Goal: Task Accomplishment & Management: Complete application form

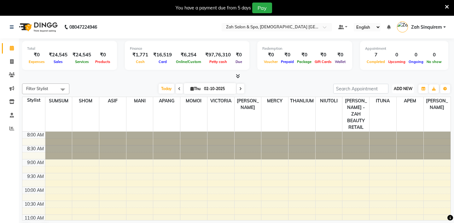
click at [402, 92] on button "ADD NEW Toggle Dropdown" at bounding box center [403, 88] width 22 height 9
click at [385, 108] on link "Add Invoice" at bounding box center [389, 109] width 50 height 8
select select "service"
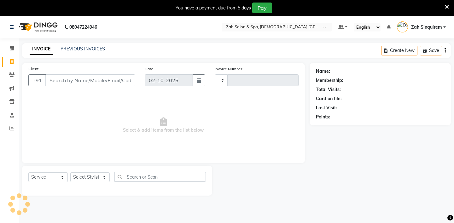
type input "1063"
select select "5613"
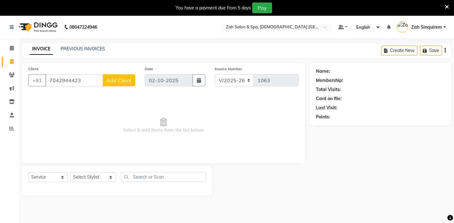
type input "7042944423"
click at [117, 82] on span "Add Client" at bounding box center [119, 80] width 25 height 6
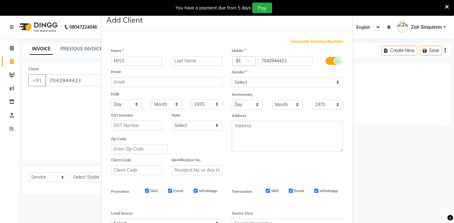
type input "MISS"
click at [182, 60] on input "text" at bounding box center [197, 61] width 51 height 10
type input "BHARTI"
click at [248, 80] on select "Select [DEMOGRAPHIC_DATA] [DEMOGRAPHIC_DATA] Other Prefer Not To Say" at bounding box center [287, 83] width 111 height 10
select select "[DEMOGRAPHIC_DATA]"
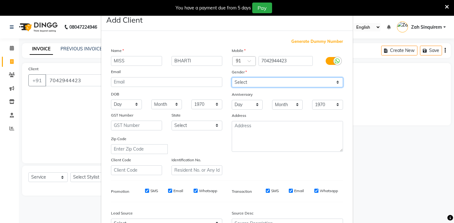
scroll to position [67, 0]
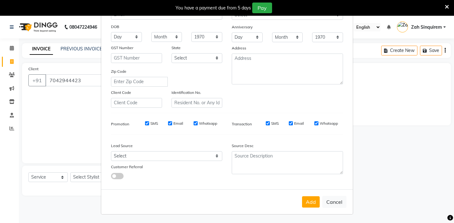
click at [140, 161] on div "Lead Source Select Walk-in Referral Internet Friend Word of Mouth Advertisement…" at bounding box center [166, 159] width 121 height 39
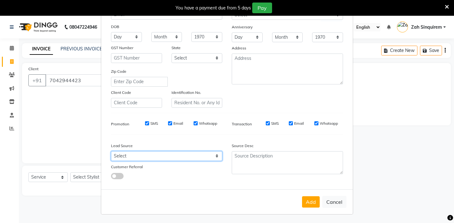
click at [133, 158] on select "Select Walk-in Referral Internet Friend Word of Mouth Advertisement Facebook Ju…" at bounding box center [166, 156] width 111 height 10
select select "36148"
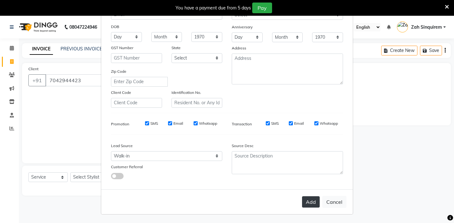
click at [311, 197] on button "Add" at bounding box center [311, 201] width 18 height 11
type input "70******23"
select select
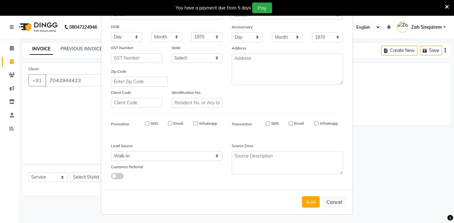
select select
checkbox input "false"
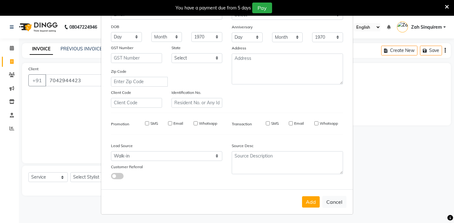
checkbox input "false"
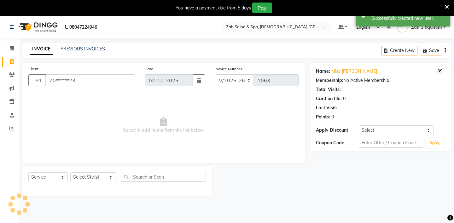
scroll to position [16, 0]
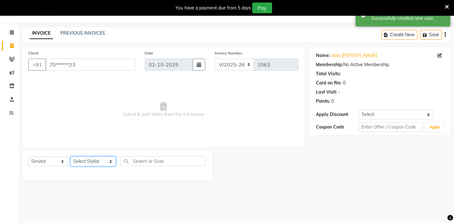
click at [98, 161] on select "Select Stylist [PERSON_NAME] - ZAH BEAUTY RETAIL APANG APEM ASIF ITUNA MANI MER…" at bounding box center [93, 162] width 46 height 10
select select "38262"
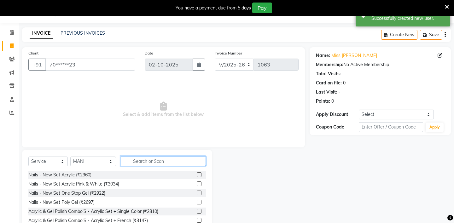
click at [139, 161] on input "text" at bounding box center [163, 161] width 85 height 10
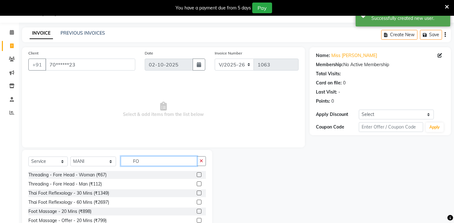
type input "F"
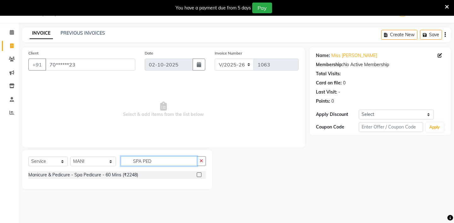
type input "SPA PED"
click at [199, 173] on label at bounding box center [199, 174] width 5 height 5
click at [199, 173] on input "checkbox" at bounding box center [199, 175] width 4 height 4
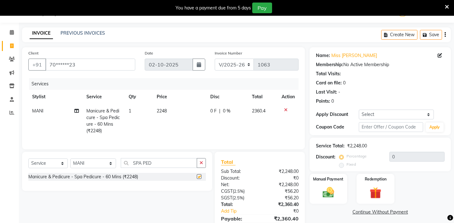
checkbox input "false"
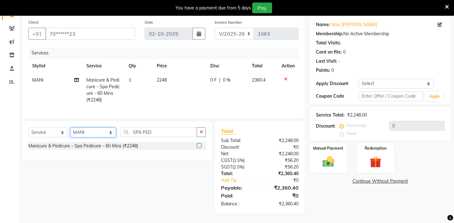
click at [88, 132] on select "Select Stylist [PERSON_NAME] - ZAH BEAUTY RETAIL APANG APEM ASIF ITUNA MANI MER…" at bounding box center [93, 133] width 46 height 10
click at [74, 0] on html "08047224946 Select Location × Zah Salon & Spa, Candolim Goa Default Panel My Pa…" at bounding box center [227, 64] width 454 height 223
click at [93, 133] on select "Select Stylist [PERSON_NAME] - ZAH BEAUTY RETAIL APANG APEM ASIF ITUNA MANI MER…" at bounding box center [93, 133] width 46 height 10
select select "38271"
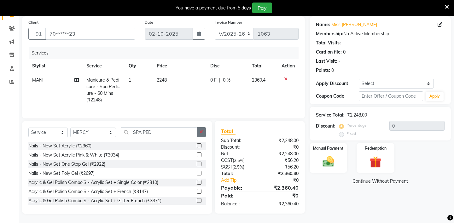
click at [202, 129] on button "button" at bounding box center [201, 132] width 9 height 10
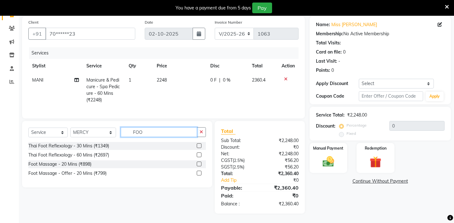
type input "FOO"
click at [198, 144] on label at bounding box center [199, 145] width 5 height 5
click at [198, 144] on input "checkbox" at bounding box center [199, 146] width 4 height 4
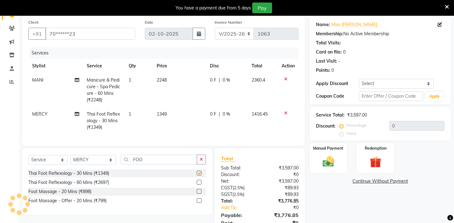
checkbox input "false"
click at [93, 156] on select "Select Stylist [PERSON_NAME] - ZAH BEAUTY RETAIL APANG APEM ASIF ITUNA MANI MER…" at bounding box center [93, 160] width 46 height 10
click at [200, 158] on icon "button" at bounding box center [201, 159] width 3 height 4
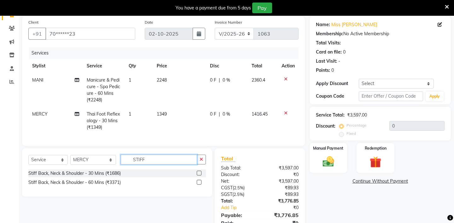
type input "STIFF"
click at [199, 173] on label at bounding box center [199, 173] width 5 height 5
click at [199, 173] on input "checkbox" at bounding box center [199, 174] width 4 height 4
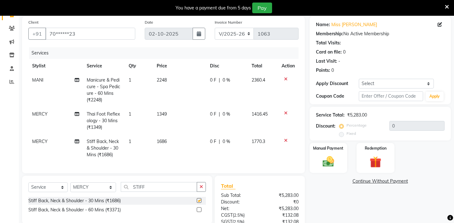
checkbox input "false"
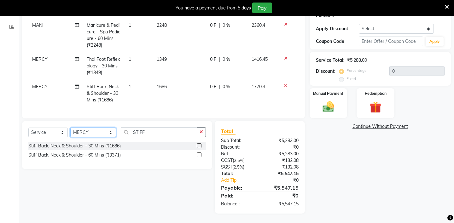
click at [94, 134] on select "Select Stylist [PERSON_NAME] - ZAH BEAUTY RETAIL APANG APEM ASIF ITUNA MANI MER…" at bounding box center [93, 133] width 46 height 10
select select "38269"
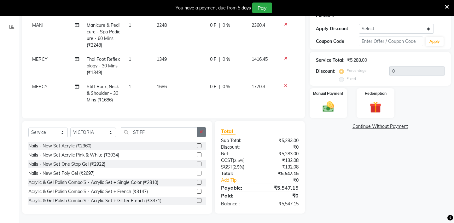
click at [202, 131] on icon "button" at bounding box center [201, 132] width 3 height 4
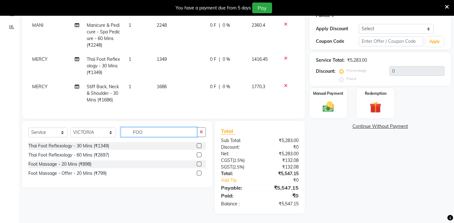
type input "FOO"
click at [197, 144] on label at bounding box center [199, 145] width 5 height 5
click at [197, 144] on input "checkbox" at bounding box center [199, 146] width 4 height 4
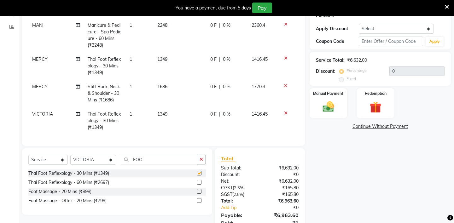
checkbox input "false"
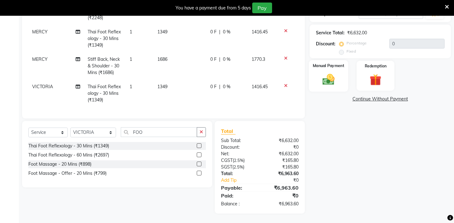
click at [330, 73] on img at bounding box center [328, 80] width 20 height 14
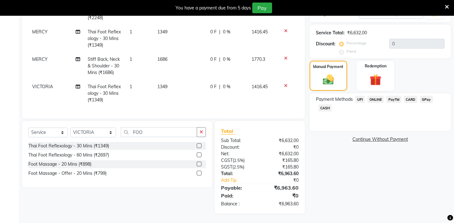
click at [361, 96] on span "UPI" at bounding box center [360, 99] width 10 height 7
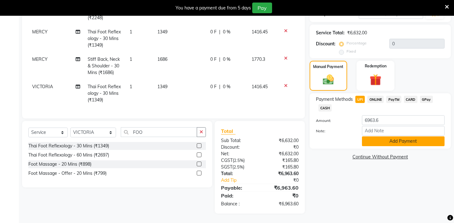
click at [379, 137] on button "Add Payment" at bounding box center [403, 142] width 83 height 10
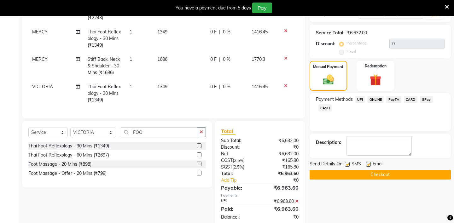
scroll to position [142, 0]
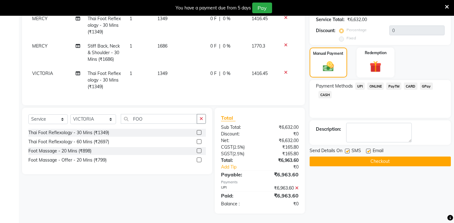
click at [349, 157] on button "Checkout" at bounding box center [380, 162] width 141 height 10
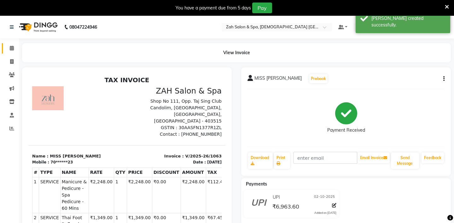
click at [11, 44] on link "Calendar" at bounding box center [9, 48] width 15 height 10
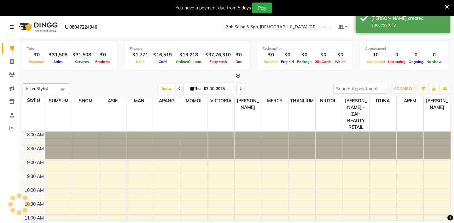
scroll to position [195, 0]
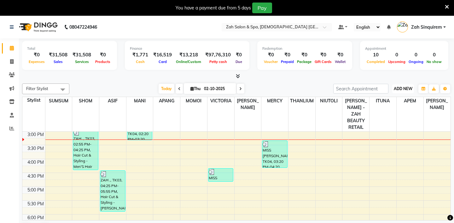
click at [405, 89] on span "ADD NEW" at bounding box center [403, 88] width 19 height 5
click at [380, 108] on link "Add Invoice" at bounding box center [389, 109] width 50 height 8
select select "service"
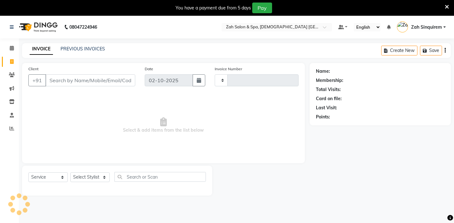
type input "1064"
type input "8989075555"
select select "5613"
type input "8989075555"
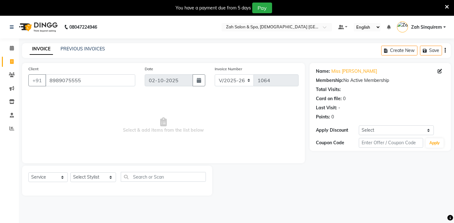
scroll to position [16, 0]
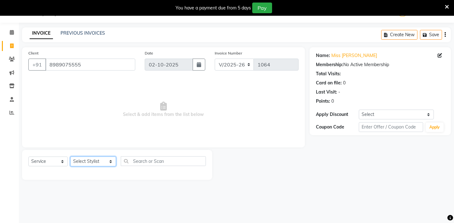
click at [93, 161] on select "Select Stylist [PERSON_NAME] - ZAH BEAUTY RETAIL APANG APEM ASIF ITUNA MANI MER…" at bounding box center [93, 162] width 46 height 10
select select "38270"
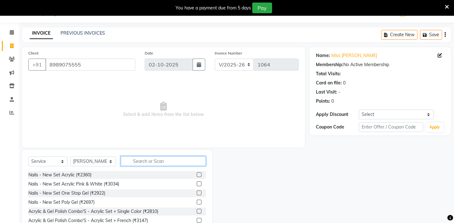
click at [132, 162] on input "text" at bounding box center [163, 161] width 85 height 10
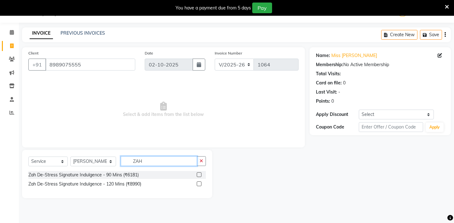
type input "ZAH"
click at [198, 183] on label at bounding box center [199, 184] width 5 height 5
click at [198, 183] on input "checkbox" at bounding box center [199, 184] width 4 height 4
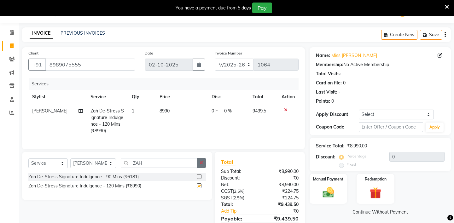
checkbox input "false"
click at [200, 163] on icon "button" at bounding box center [201, 163] width 3 height 4
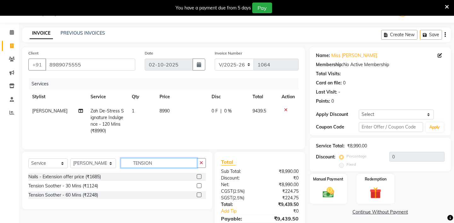
type input "TENSION"
click at [200, 186] on label at bounding box center [199, 186] width 5 height 5
click at [200, 186] on input "checkbox" at bounding box center [199, 186] width 4 height 4
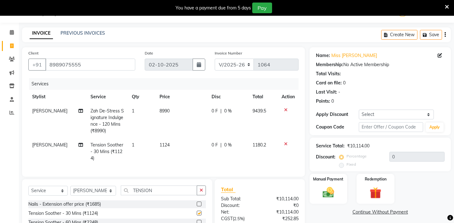
checkbox input "false"
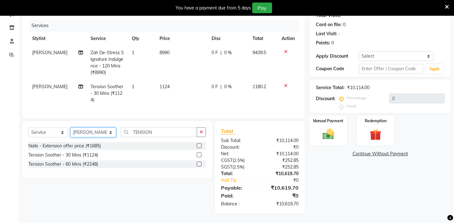
click at [87, 131] on select "Select Stylist [PERSON_NAME] - ZAH BEAUTY RETAIL APANG APEM ASIF ITUNA MANI MER…" at bounding box center [93, 133] width 46 height 10
click at [96, 132] on select "Select Stylist [PERSON_NAME] - ZAH BEAUTY RETAIL APANG APEM ASIF ITUNA MANI MER…" at bounding box center [93, 133] width 46 height 10
select select "38271"
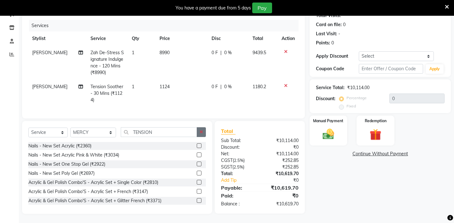
click at [203, 128] on button "button" at bounding box center [201, 132] width 9 height 10
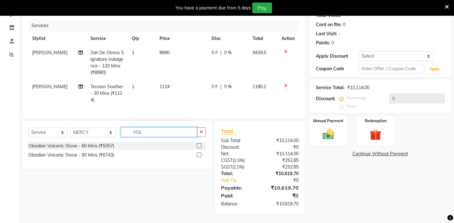
type input "VOL"
click at [198, 154] on label at bounding box center [199, 155] width 5 height 5
click at [198, 154] on input "checkbox" at bounding box center [199, 155] width 4 height 4
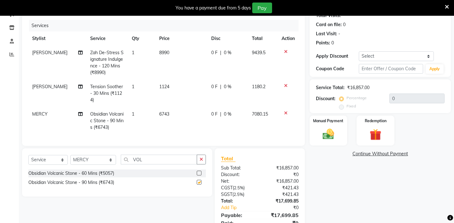
checkbox input "false"
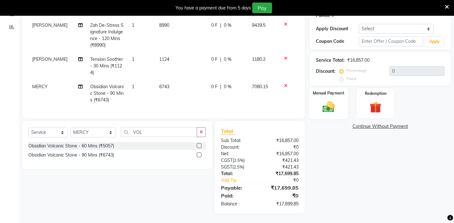
click at [335, 90] on label "Manual Payment" at bounding box center [329, 93] width 32 height 6
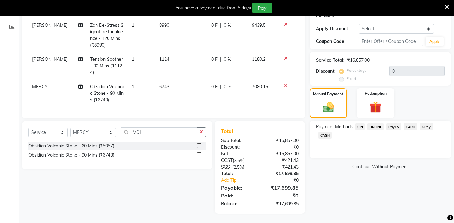
click at [410, 123] on span "CARD" at bounding box center [411, 126] width 14 height 7
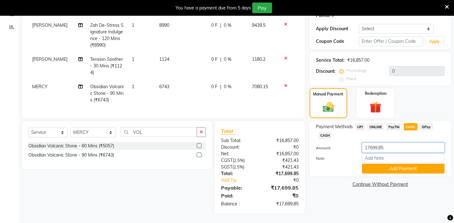
click at [386, 143] on input "17699.85" at bounding box center [403, 148] width 83 height 10
type input "1"
type input "7080"
click at [379, 166] on button "Add Payment" at bounding box center [403, 169] width 83 height 10
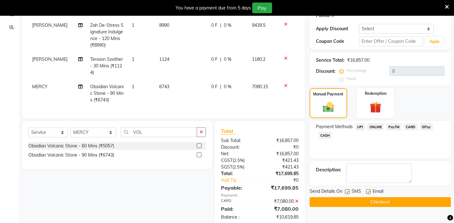
click at [324, 132] on span "CASH" at bounding box center [325, 135] width 14 height 7
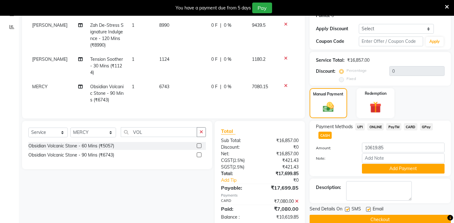
scroll to position [115, 0]
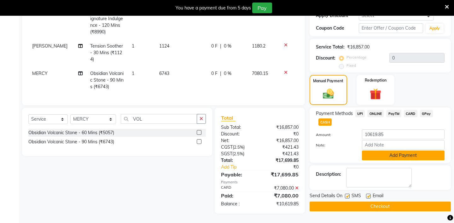
click at [381, 151] on button "Add Payment" at bounding box center [403, 156] width 83 height 10
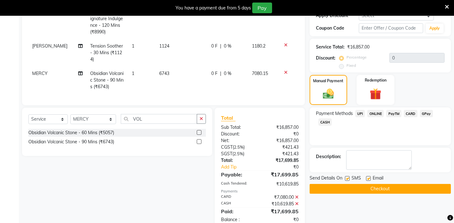
scroll to position [131, 0]
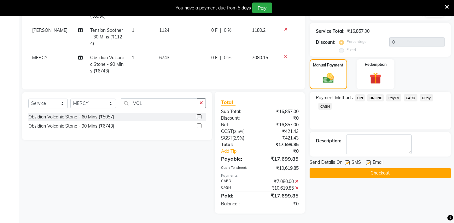
click at [358, 168] on button "Checkout" at bounding box center [380, 173] width 141 height 10
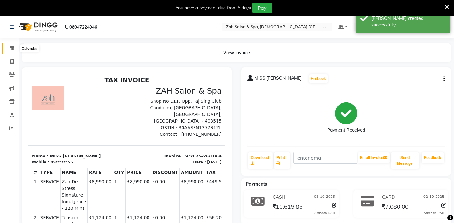
click at [11, 46] on icon at bounding box center [12, 48] width 4 height 5
